Goal: Find specific page/section: Find specific page/section

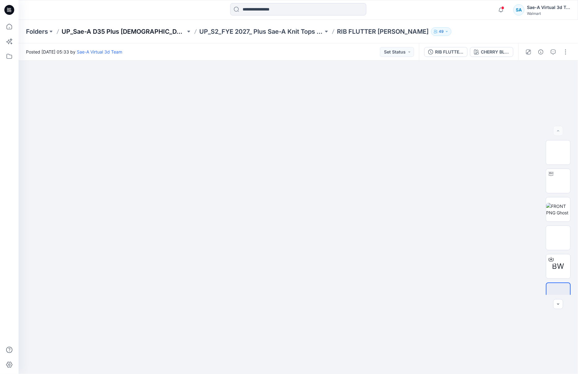
click at [134, 30] on p "UP_Sae-A D35 Plus [DEMOGRAPHIC_DATA] Top" at bounding box center [124, 31] width 124 height 9
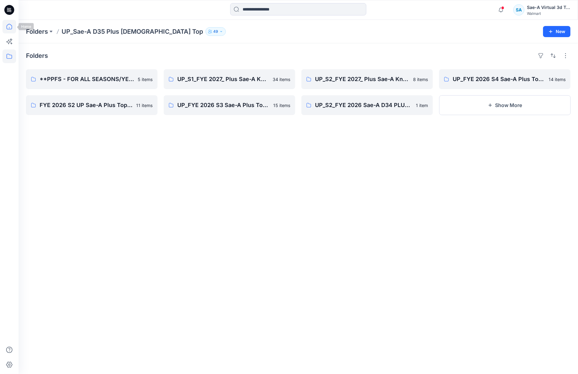
click at [7, 25] on icon at bounding box center [9, 27] width 14 height 14
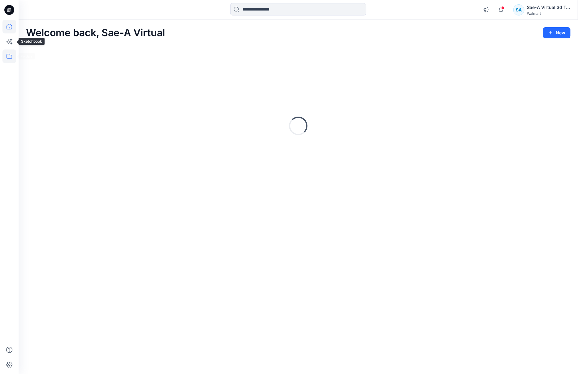
click at [10, 57] on icon at bounding box center [9, 57] width 14 height 14
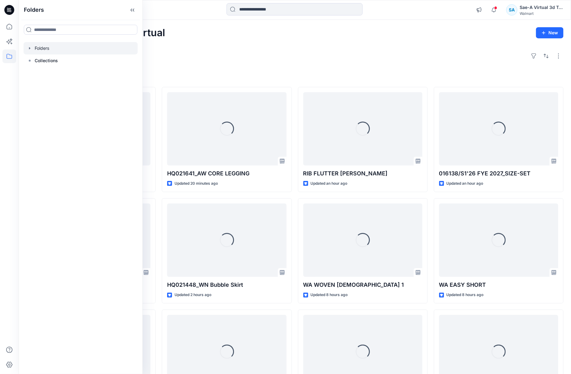
click at [29, 45] on div at bounding box center [81, 48] width 114 height 12
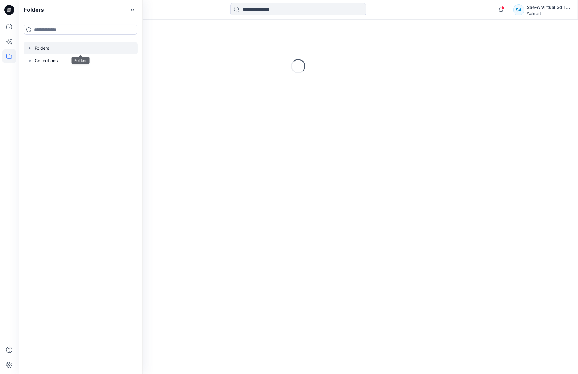
click at [29, 46] on icon "button" at bounding box center [29, 48] width 5 height 5
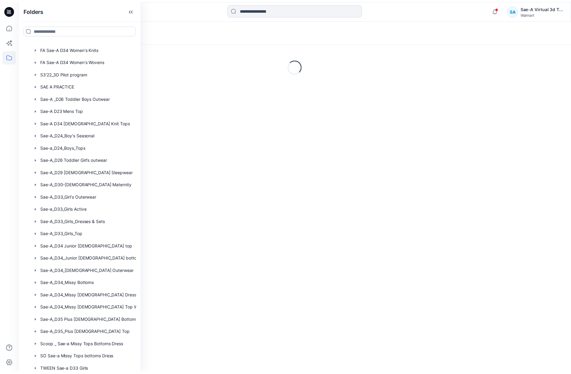
scroll to position [312, 0]
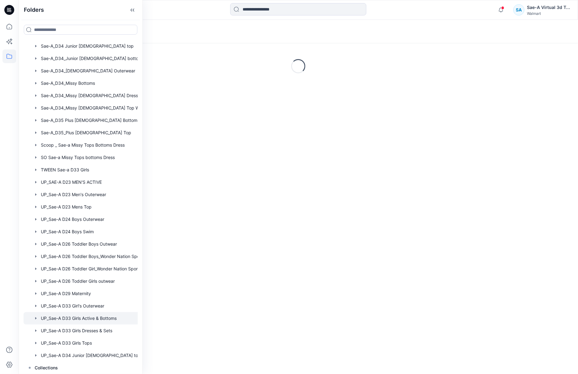
click at [91, 322] on div at bounding box center [89, 318] width 130 height 12
click at [252, 36] on div "Loading..." at bounding box center [299, 32] width 560 height 24
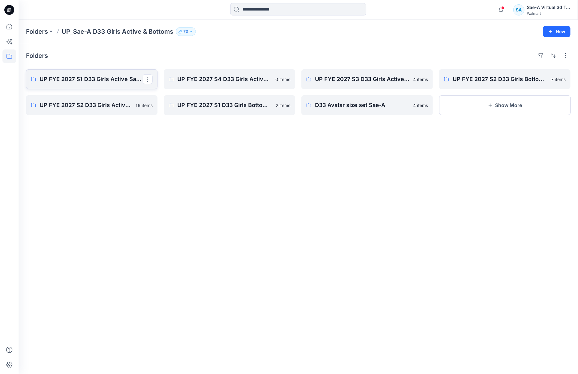
click at [111, 82] on p "UP FYE 2027 S1 D33 Girls Active Sae-A" at bounding box center [91, 79] width 103 height 9
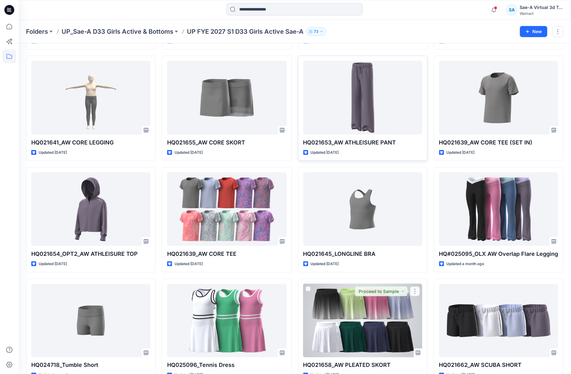
scroll to position [31, 0]
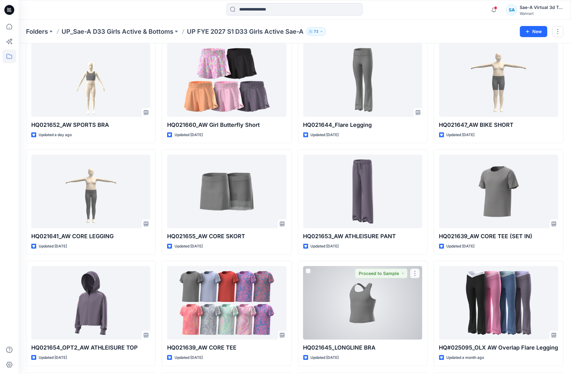
click at [380, 334] on div at bounding box center [362, 303] width 119 height 74
